Goal: Transaction & Acquisition: Purchase product/service

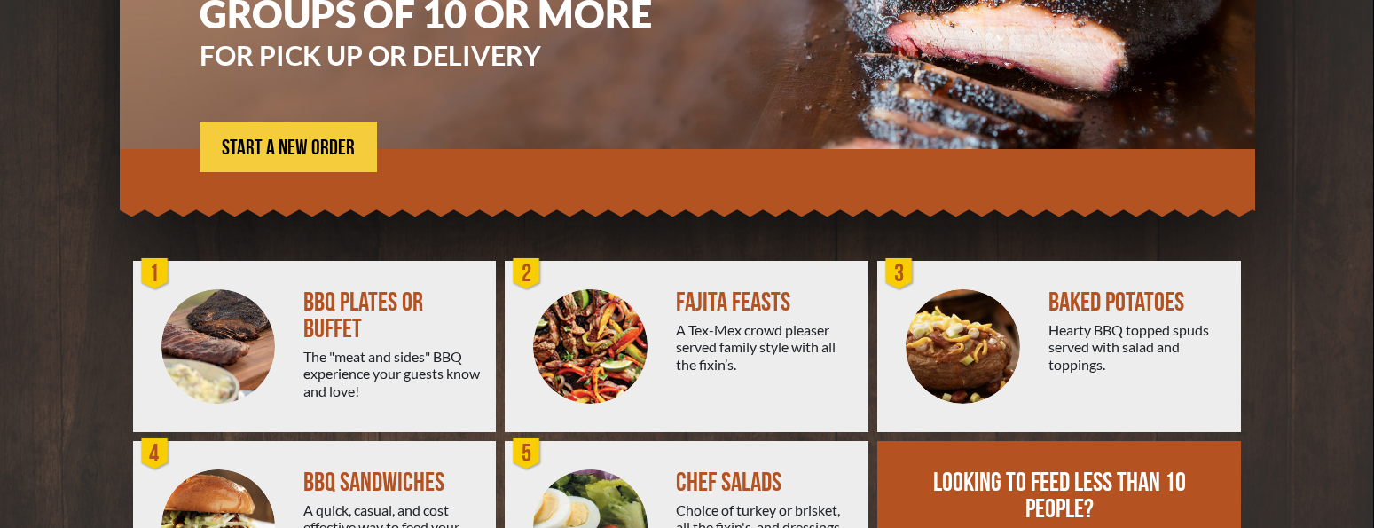
scroll to position [295, 0]
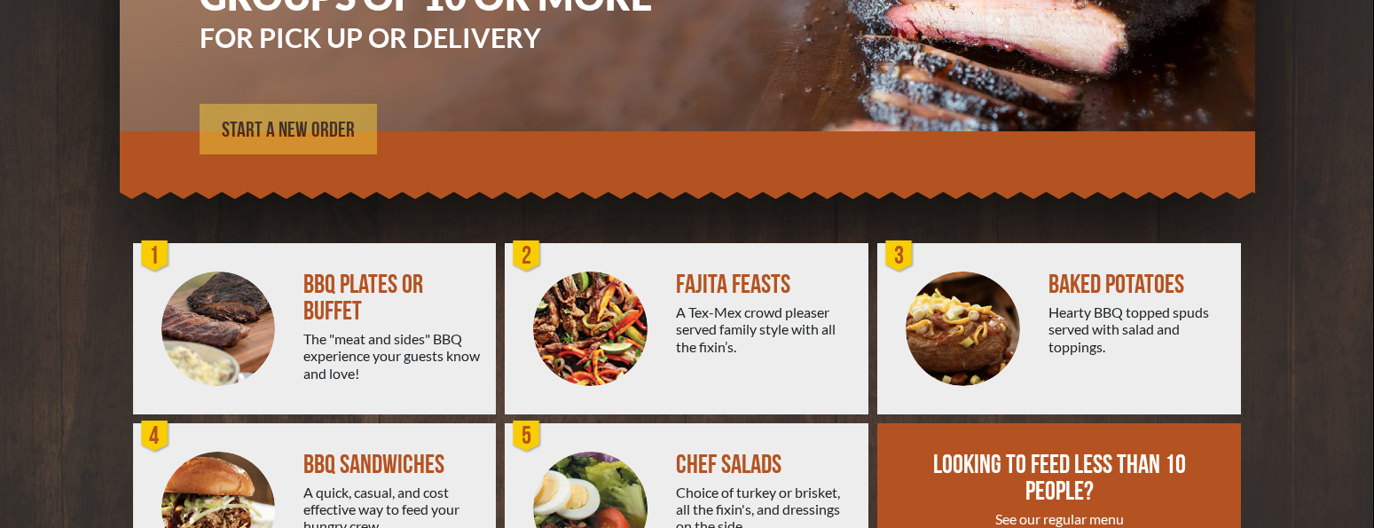
click at [286, 117] on link "START A NEW ORDER" at bounding box center [288, 129] width 177 height 51
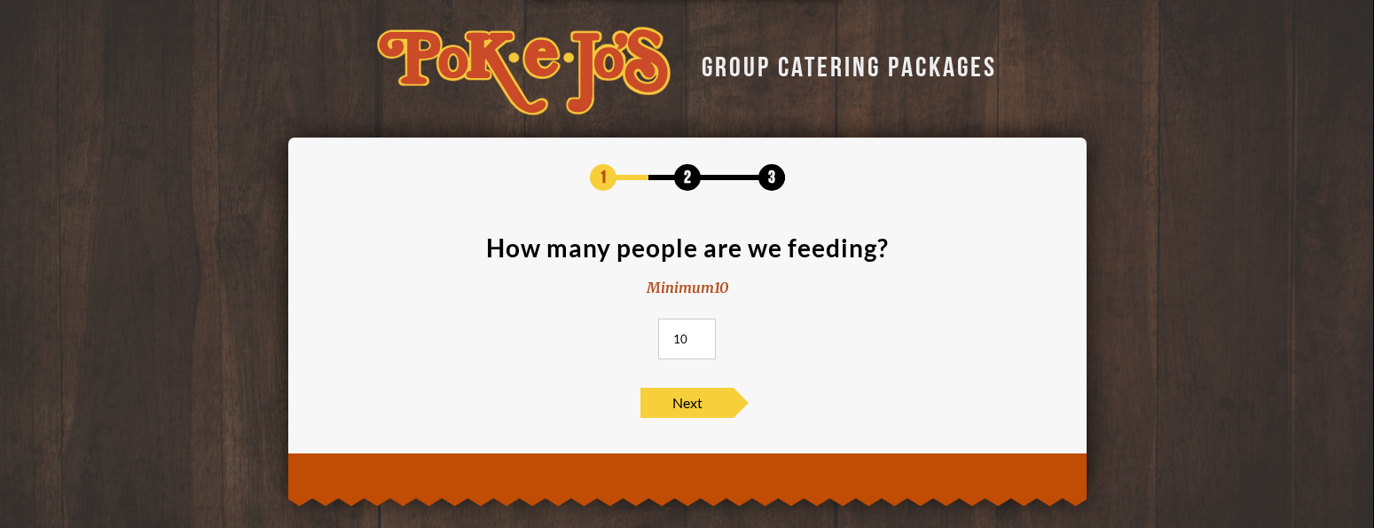
click at [687, 345] on input "10" at bounding box center [687, 338] width 58 height 41
click at [700, 333] on input "11" at bounding box center [687, 338] width 58 height 41
click at [700, 333] on input "12" at bounding box center [687, 338] width 58 height 41
click at [700, 333] on input "13" at bounding box center [687, 338] width 58 height 41
click at [700, 333] on input "14" at bounding box center [687, 338] width 58 height 41
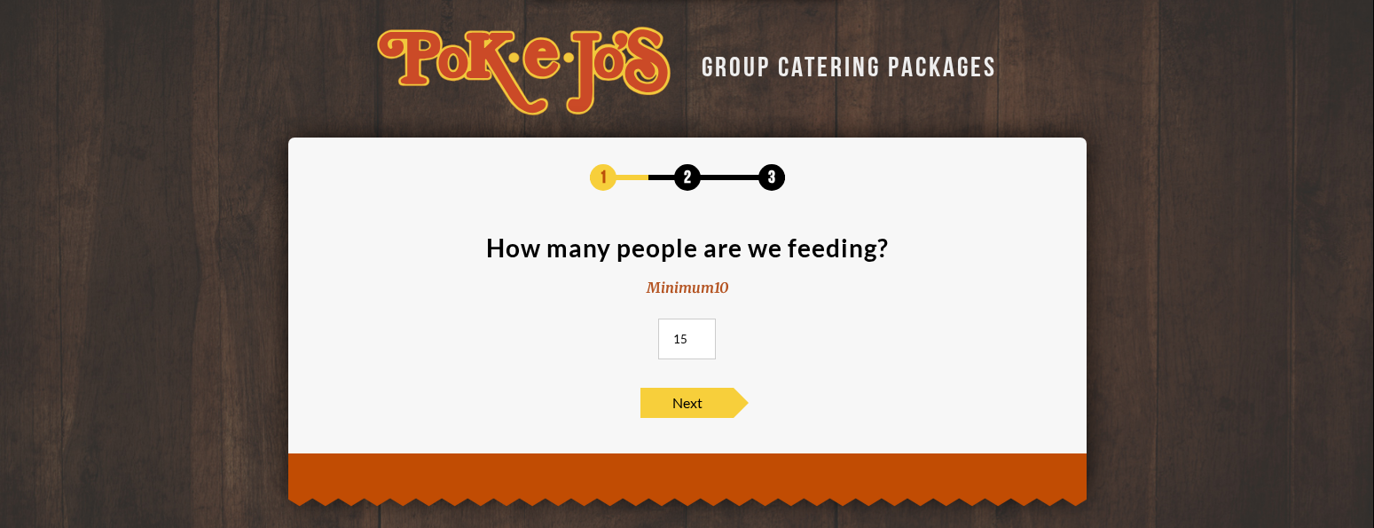
click at [700, 333] on input "15" at bounding box center [687, 338] width 58 height 41
click at [700, 333] on input "16" at bounding box center [687, 338] width 58 height 41
click at [700, 333] on input "17" at bounding box center [687, 338] width 58 height 41
click at [700, 333] on input "18" at bounding box center [687, 338] width 58 height 41
click at [700, 333] on input "19" at bounding box center [687, 338] width 58 height 41
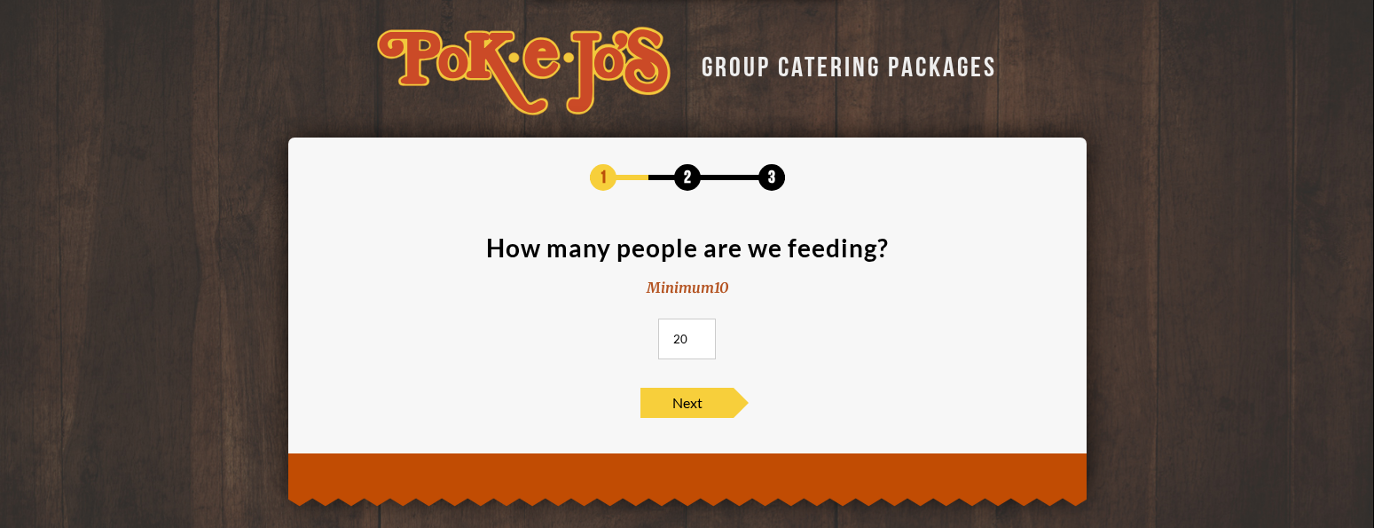
type input "20"
click at [700, 333] on input "20" at bounding box center [687, 338] width 58 height 41
click at [693, 400] on span "Next" at bounding box center [686, 403] width 93 height 30
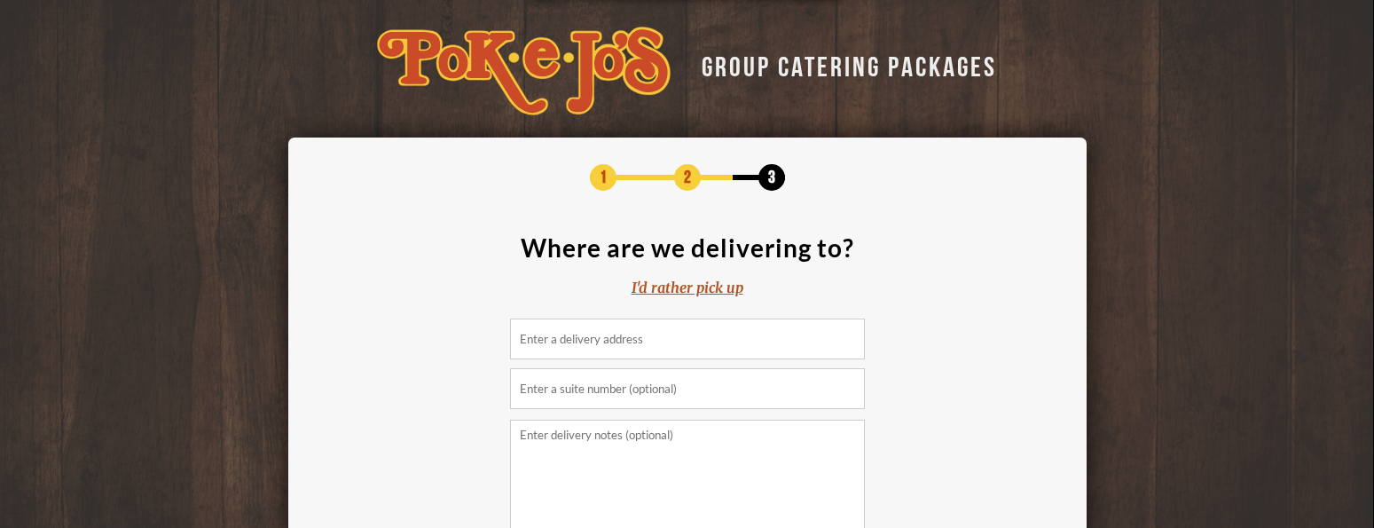
click at [622, 342] on input at bounding box center [687, 338] width 355 height 41
click at [670, 281] on div "I'd rather pick up" at bounding box center [687, 288] width 112 height 20
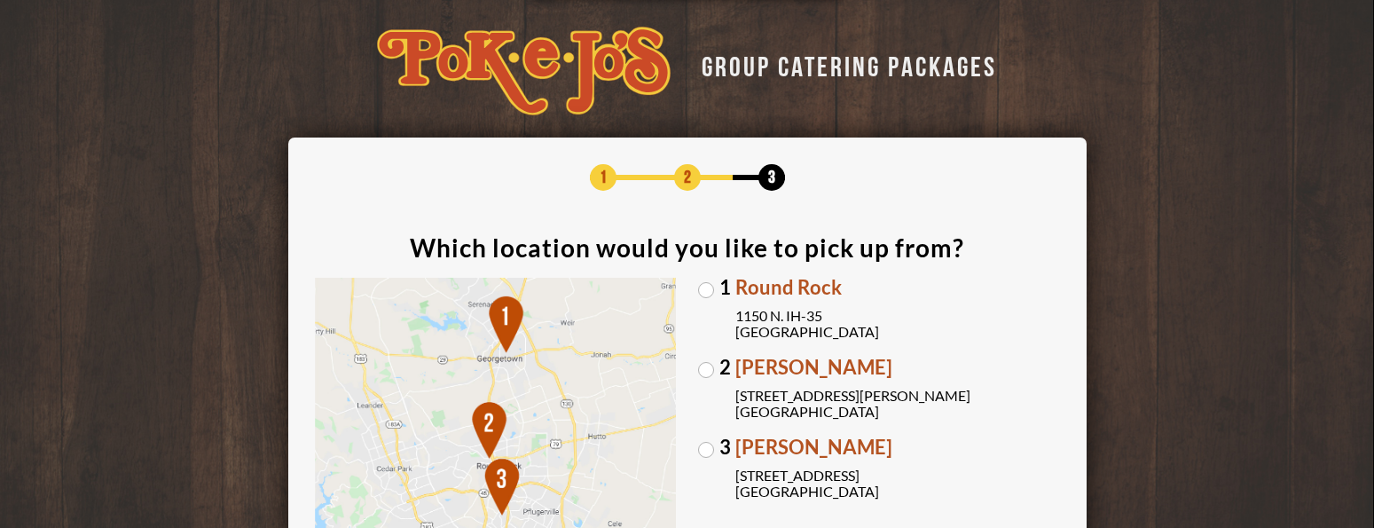
click at [709, 364] on label "2 Parmer Lane 2121 Parmer Lane Austin, TX 78727" at bounding box center [879, 388] width 362 height 62
click at [0, 0] on input "2 Parmer Lane 2121 Parmer Lane Austin, TX 78727" at bounding box center [0, 0] width 0 height 0
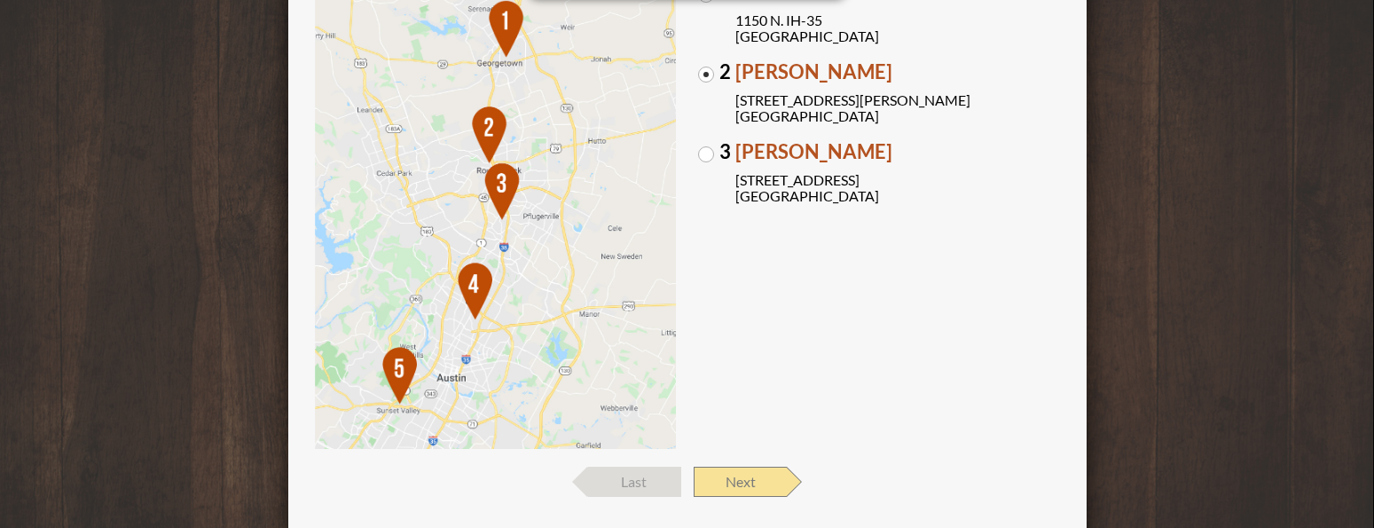
click at [736, 477] on span "Next" at bounding box center [740, 481] width 93 height 30
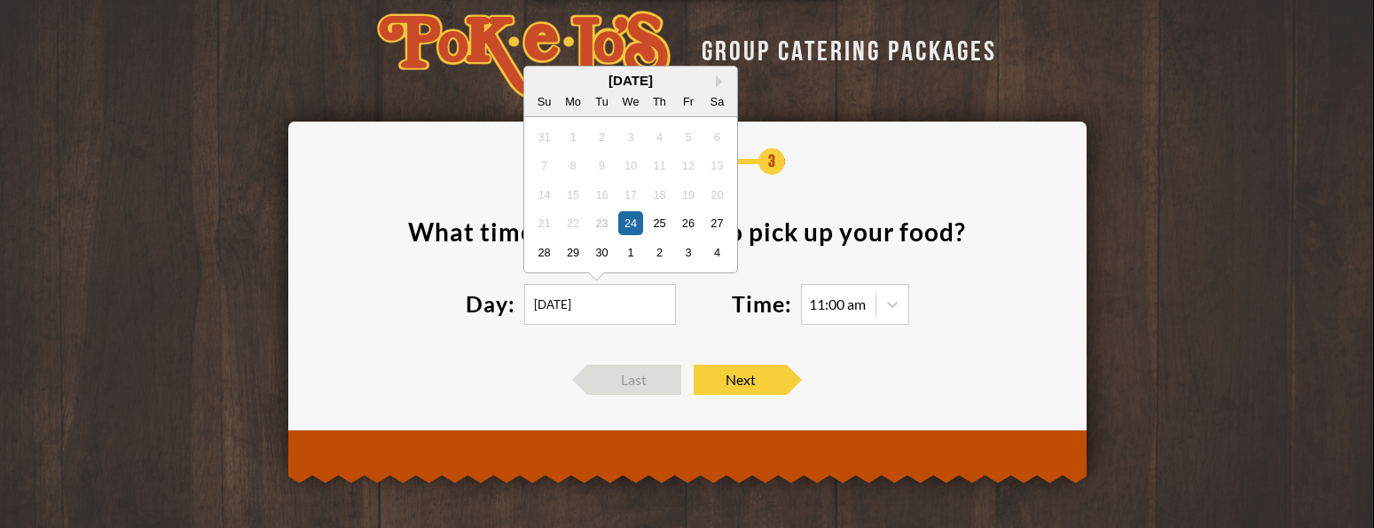
click at [600, 308] on input "09/24/2025" at bounding box center [600, 304] width 152 height 41
click at [721, 82] on button "Next Month" at bounding box center [722, 81] width 12 height 12
click at [714, 196] on div "18" at bounding box center [716, 194] width 24 height 24
type input "10/18/2025"
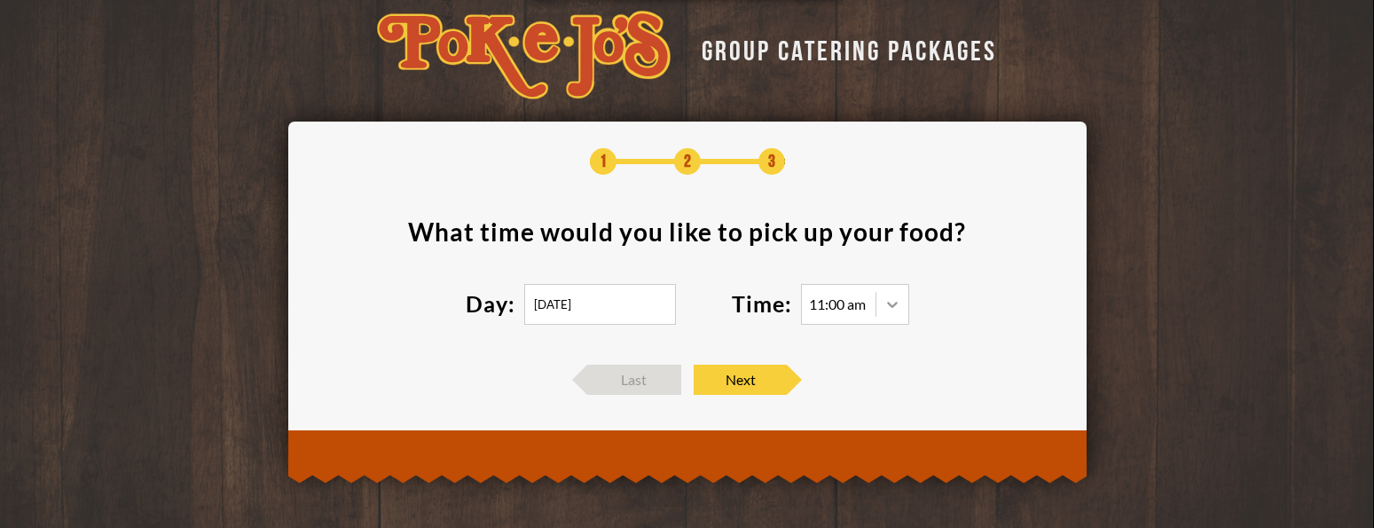
click at [887, 302] on icon at bounding box center [892, 304] width 18 height 18
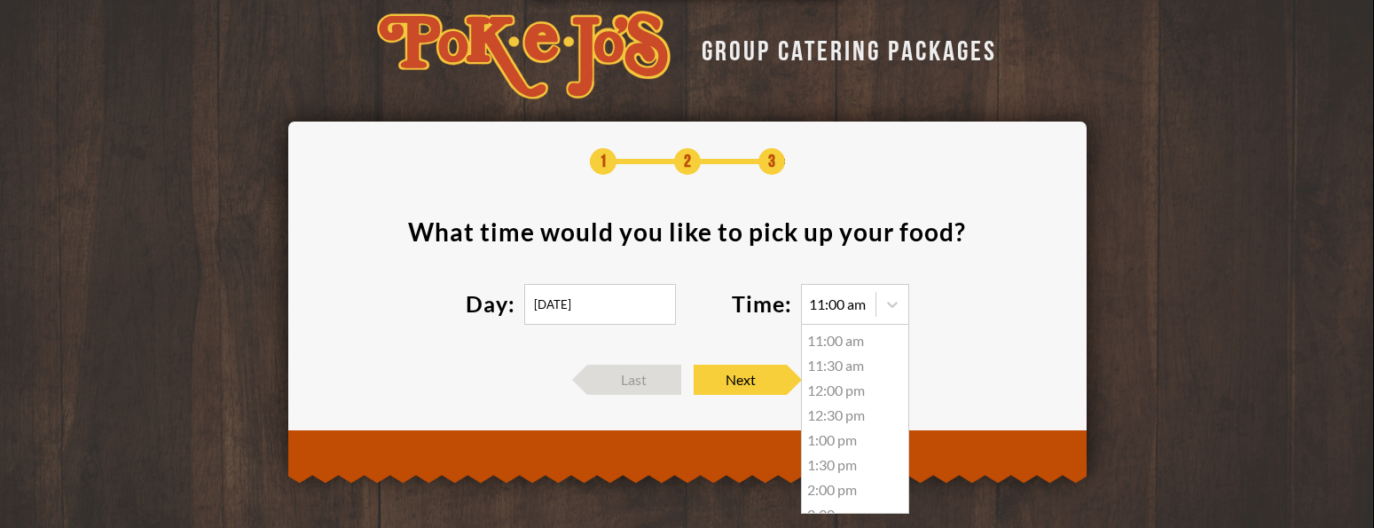
click at [851, 392] on div "12:00 pm" at bounding box center [855, 390] width 106 height 25
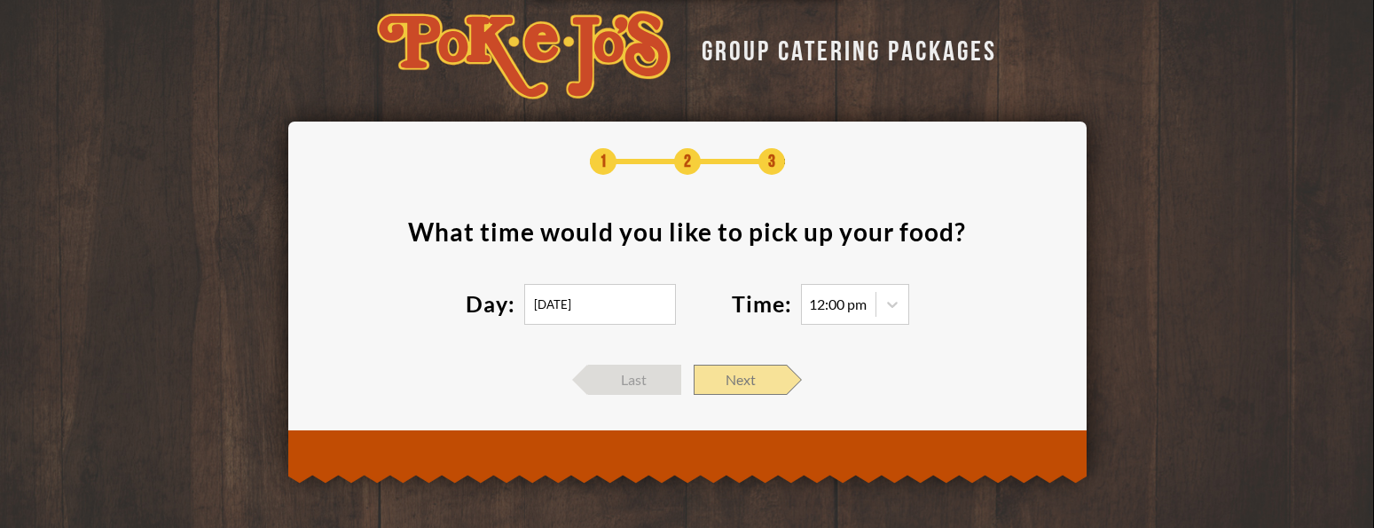
click at [766, 374] on span "Next" at bounding box center [740, 379] width 93 height 30
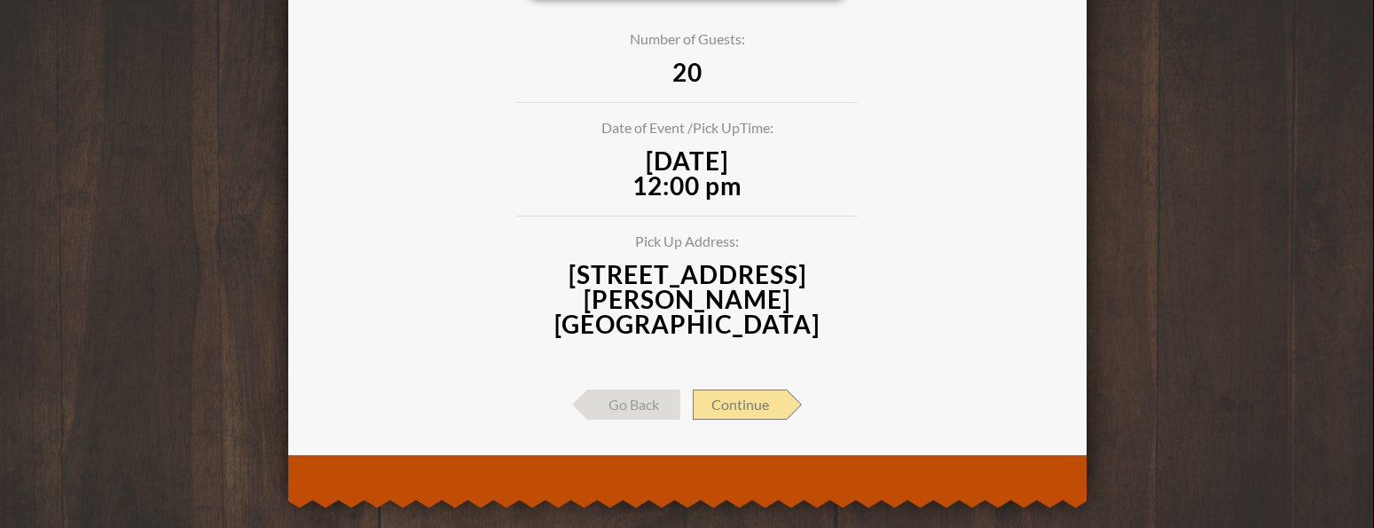
click at [752, 389] on span "Continue" at bounding box center [740, 404] width 94 height 30
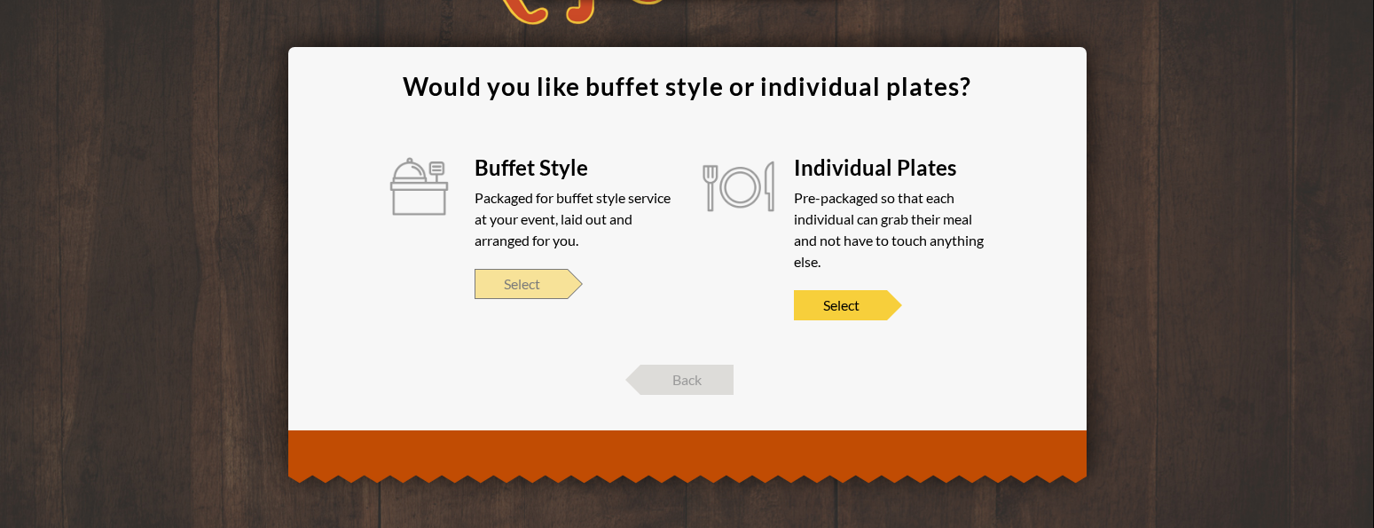
click at [521, 282] on span "Select" at bounding box center [520, 284] width 93 height 30
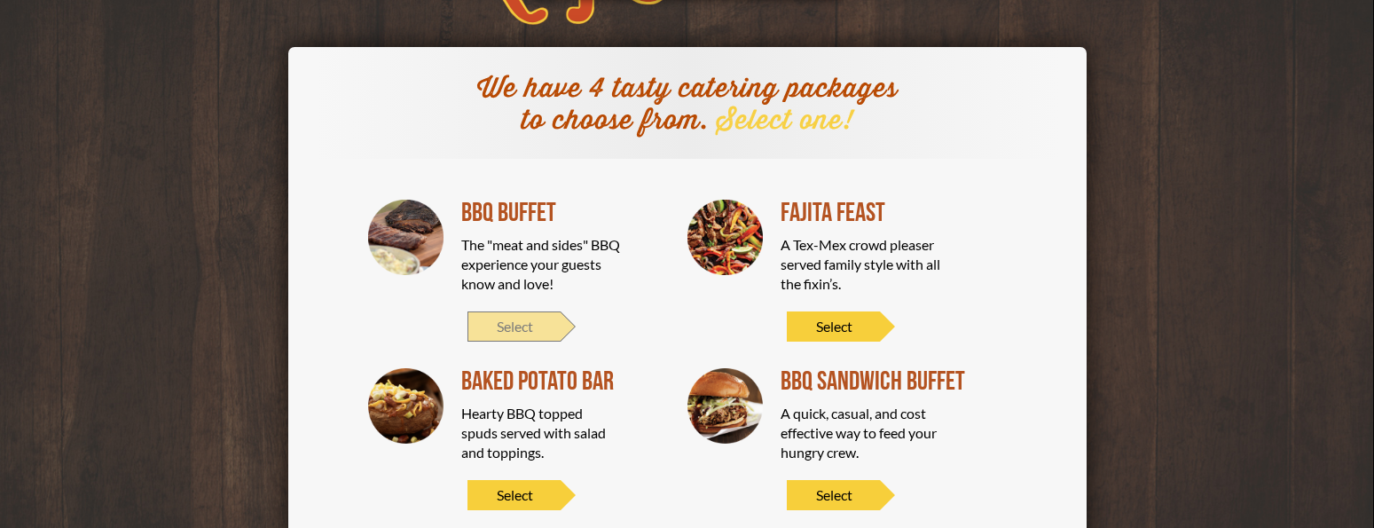
click at [525, 332] on span "Select" at bounding box center [513, 326] width 93 height 30
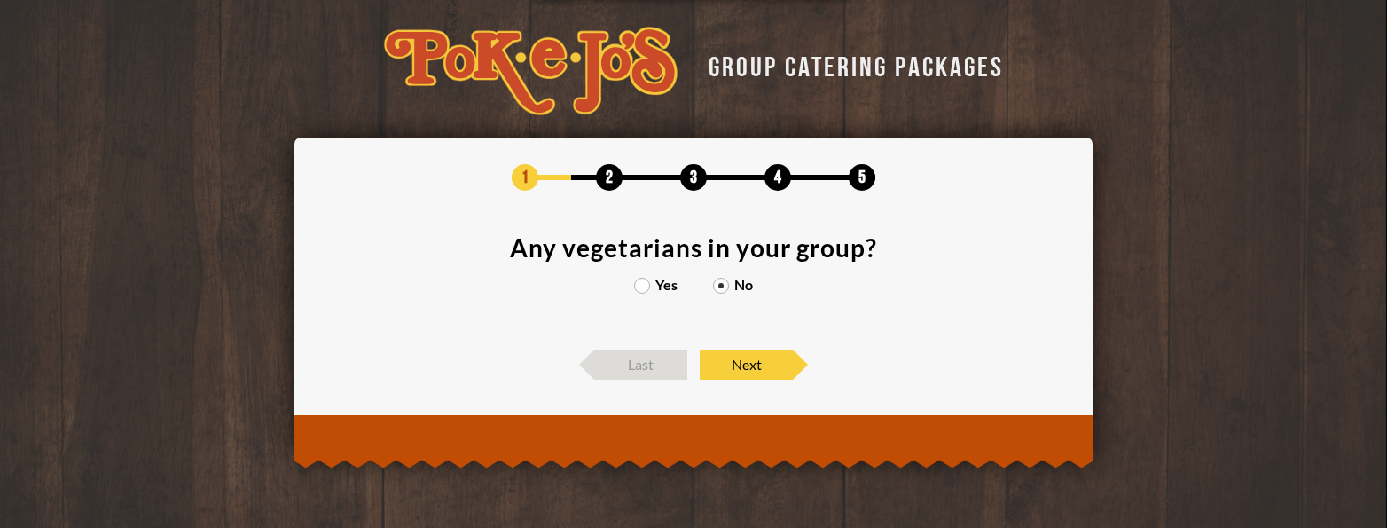
click at [716, 284] on label "No" at bounding box center [733, 285] width 40 height 14
click at [0, 0] on input "No" at bounding box center [0, 0] width 0 height 0
click at [755, 357] on span "Next" at bounding box center [746, 364] width 93 height 30
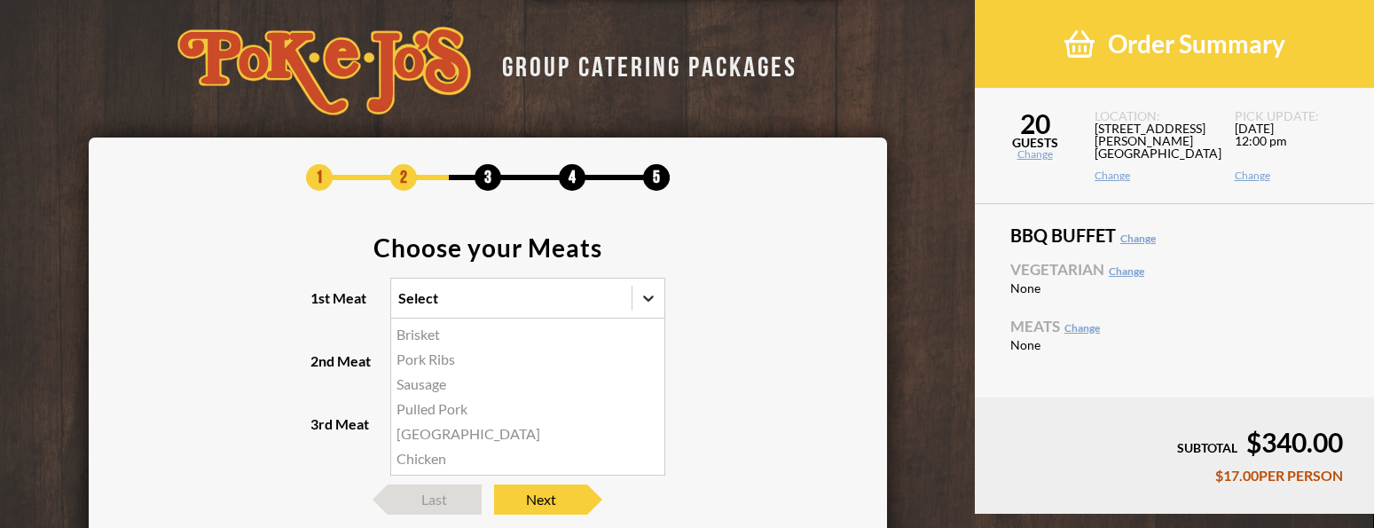
click at [651, 302] on icon at bounding box center [648, 298] width 18 height 18
click at [321, 306] on input "1st Meat option Brisket focused, 1 of 6. 6 results available. Use Up and Down t…" at bounding box center [321, 306] width 0 height 0
click at [414, 340] on div "Brisket" at bounding box center [527, 334] width 273 height 25
click at [321, 306] on input "1st Meat option Brisket focused, 1 of 6. 6 results available. Use Up and Down t…" at bounding box center [321, 306] width 0 height 0
click at [464, 359] on div "Select" at bounding box center [495, 360] width 208 height 39
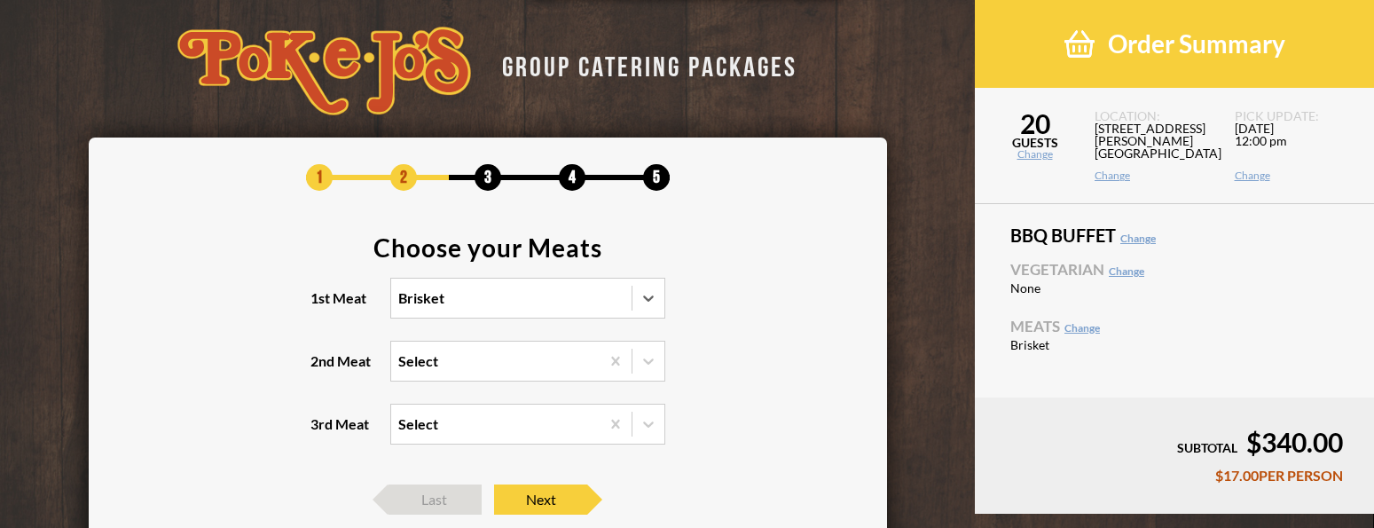
click at [321, 369] on input "2nd Meat Select" at bounding box center [321, 369] width 0 height 0
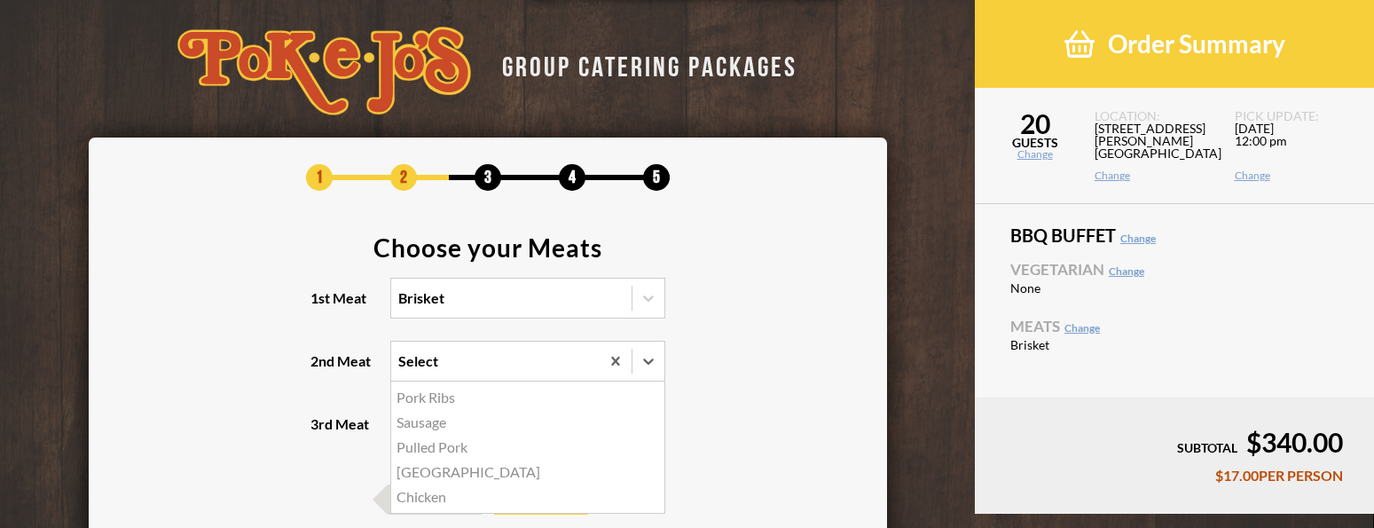
click at [437, 502] on div "Chicken" at bounding box center [527, 496] width 273 height 25
click at [321, 369] on input "2nd Meat option Chicken focused, 5 of 5. 5 results available. Use Up and Down t…" at bounding box center [321, 369] width 0 height 0
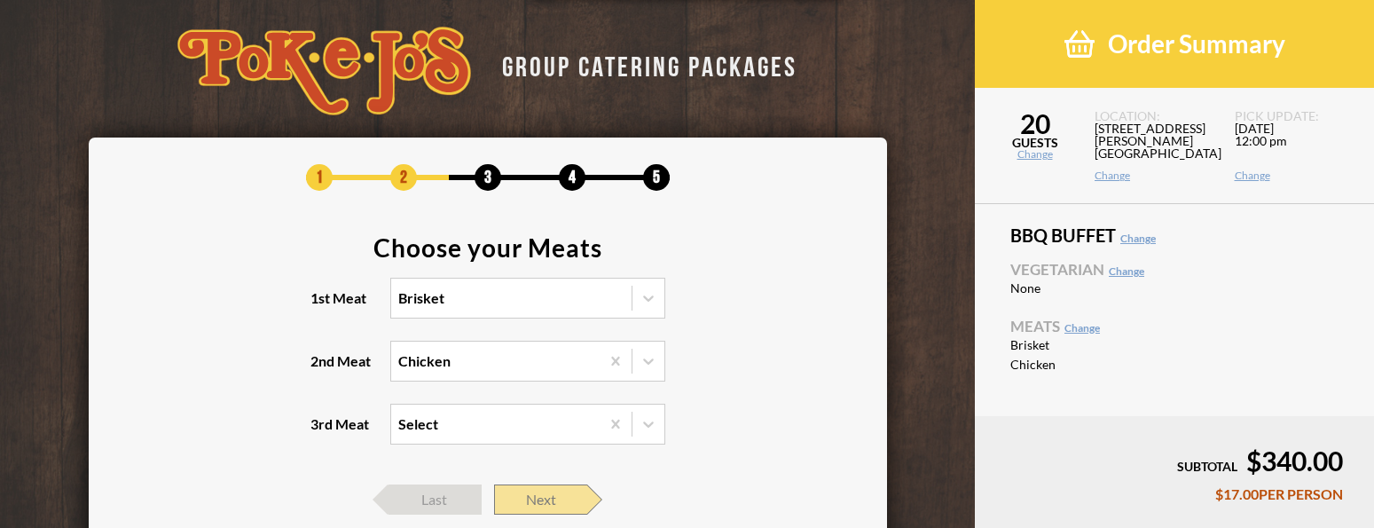
click at [541, 495] on span "Next" at bounding box center [540, 499] width 93 height 30
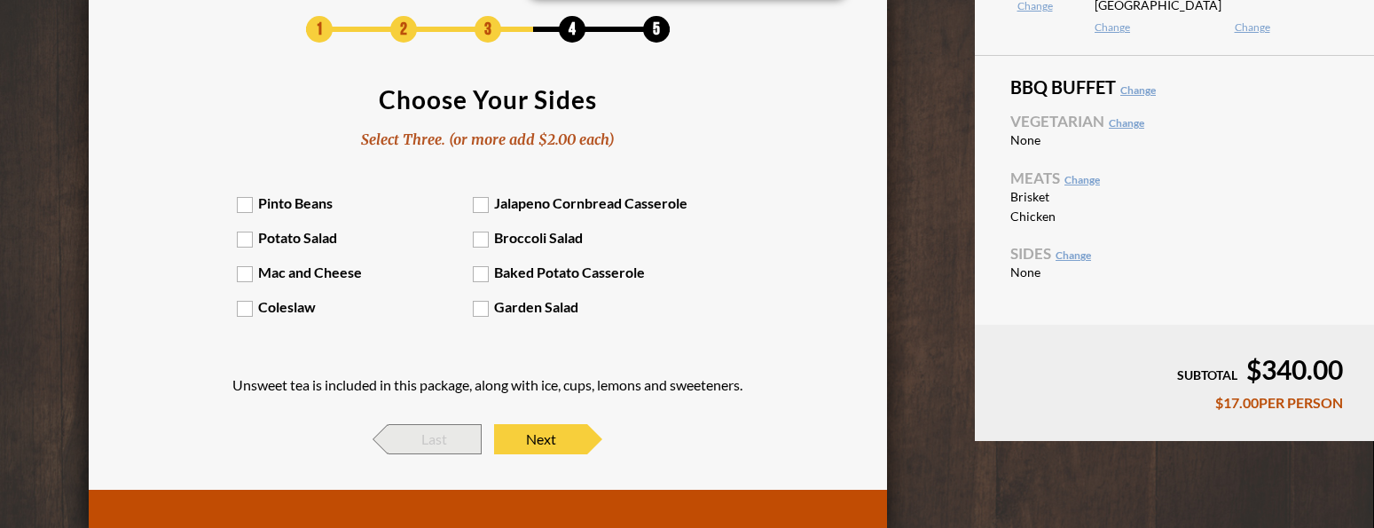
click at [445, 445] on span "Last" at bounding box center [434, 439] width 93 height 30
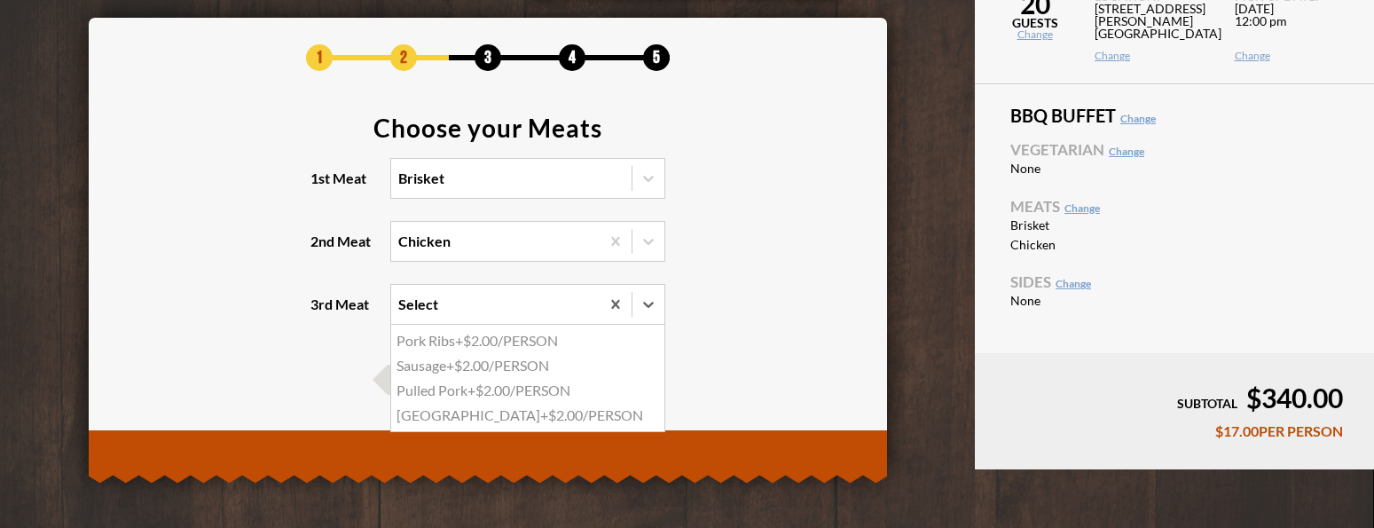
click at [426, 302] on div "Select" at bounding box center [418, 304] width 40 height 14
click at [321, 312] on input "3rd Meat option Pork Ribs focused, 1 of 4. 4 results available. Use Up and Down…" at bounding box center [321, 312] width 0 height 0
click at [745, 274] on section "Choose your Meats 1st Meat Brisket 2nd Meat Chicken 3rd Meat option Pork Ribs f…" at bounding box center [487, 230] width 745 height 231
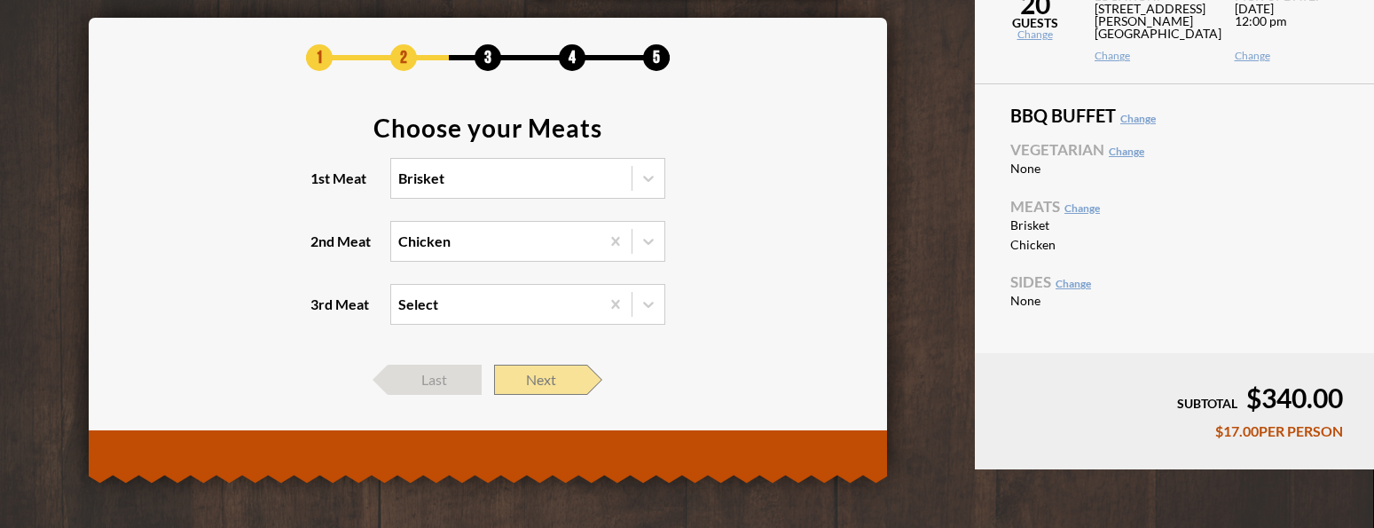
click at [537, 373] on span "Next" at bounding box center [540, 379] width 93 height 30
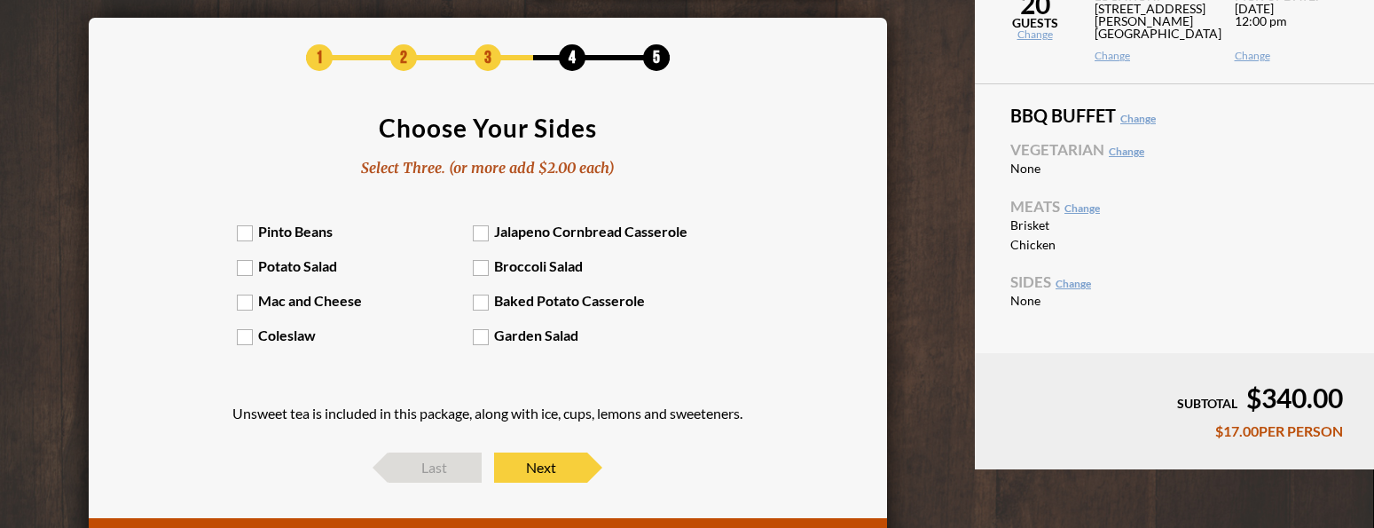
click at [247, 266] on label "Potato Salad" at bounding box center [355, 265] width 236 height 17
click at [0, 0] on input "Potato Salad" at bounding box center [0, 0] width 0 height 0
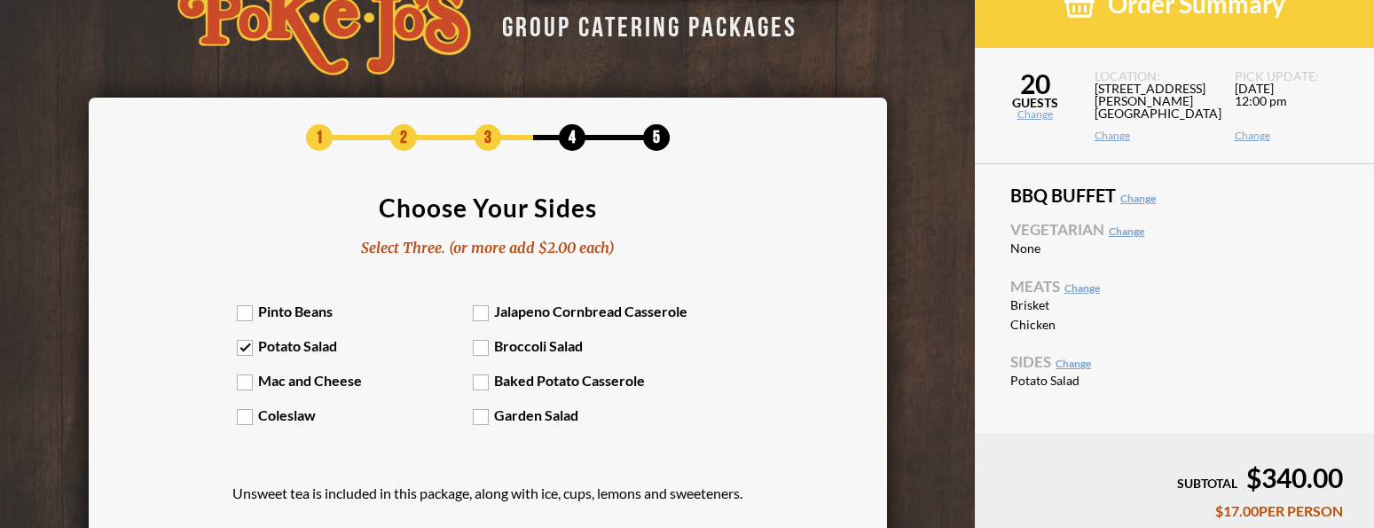
scroll to position [0, 0]
